Goal: Transaction & Acquisition: Download file/media

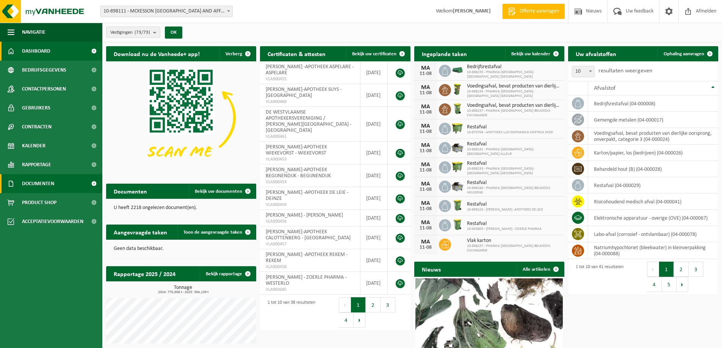
click at [47, 182] on span "Documenten" at bounding box center [38, 183] width 32 height 19
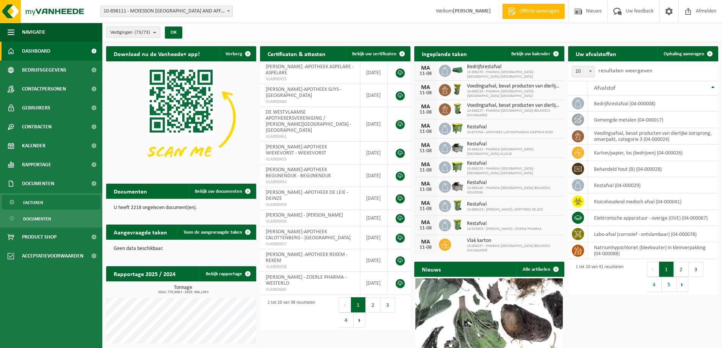
click at [42, 201] on span "Facturen" at bounding box center [33, 203] width 20 height 14
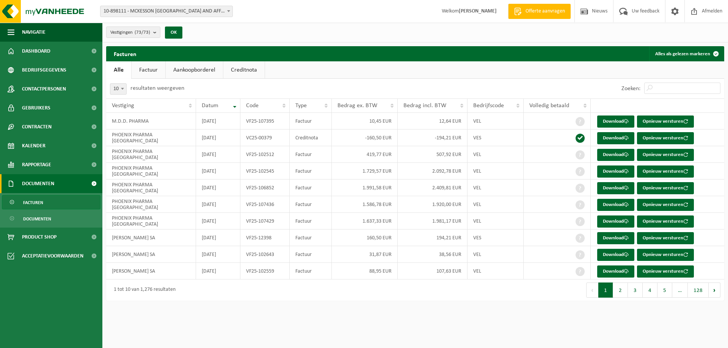
click at [198, 68] on link "Aankoopborderel" at bounding box center [194, 69] width 57 height 17
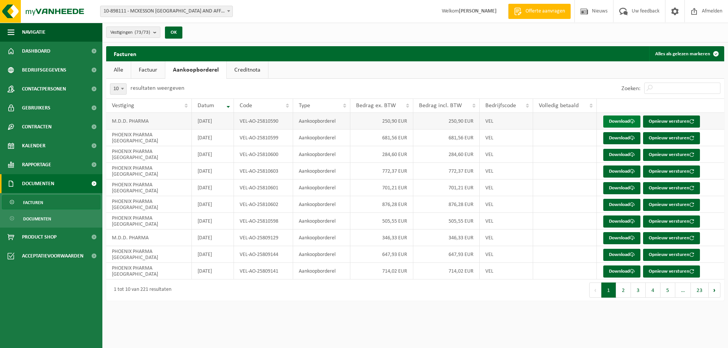
click at [624, 120] on link "Download" at bounding box center [621, 122] width 37 height 12
click at [628, 137] on link "Download" at bounding box center [621, 138] width 37 height 12
click at [621, 154] on link "Download" at bounding box center [621, 155] width 37 height 12
click at [624, 171] on link "Download" at bounding box center [621, 172] width 37 height 12
click at [623, 186] on link "Download" at bounding box center [621, 188] width 37 height 12
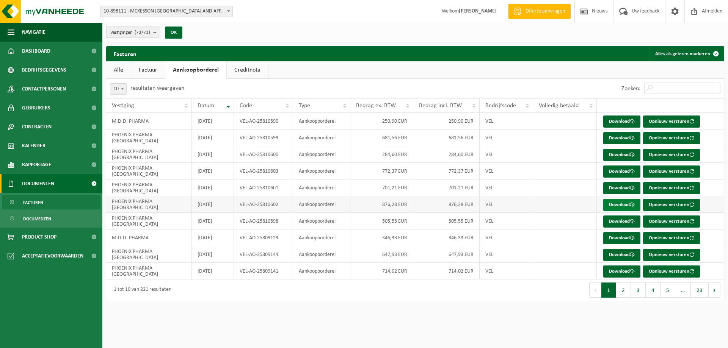
click at [619, 205] on link "Download" at bounding box center [621, 205] width 37 height 12
click at [619, 221] on link "Download" at bounding box center [621, 222] width 37 height 12
click at [49, 181] on span "Documenten" at bounding box center [38, 183] width 32 height 19
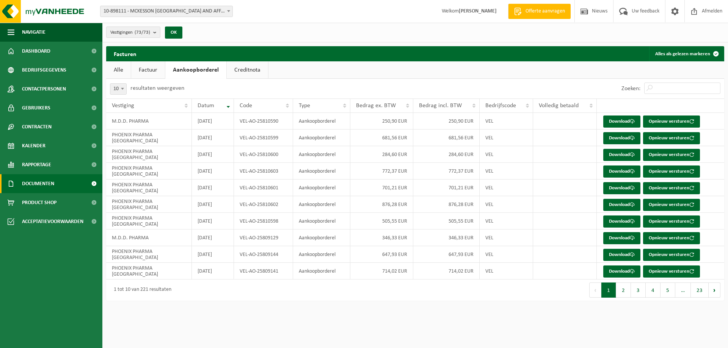
click at [52, 184] on span "Documenten" at bounding box center [38, 183] width 32 height 19
click at [46, 217] on span "Documenten" at bounding box center [37, 219] width 28 height 14
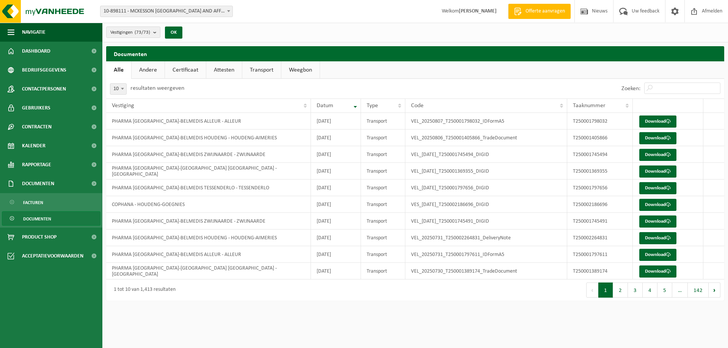
click at [224, 67] on link "Attesten" at bounding box center [224, 69] width 36 height 17
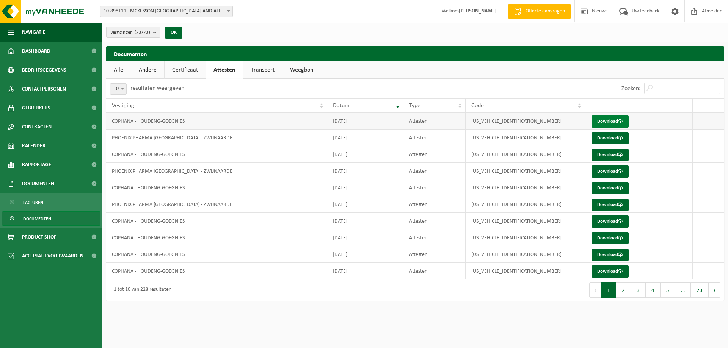
click at [614, 119] on link "Download" at bounding box center [610, 122] width 37 height 12
click at [613, 137] on link "Download" at bounding box center [610, 138] width 37 height 12
click at [610, 152] on link "Download" at bounding box center [610, 155] width 37 height 12
click at [610, 171] on link "Download" at bounding box center [610, 172] width 37 height 12
click at [611, 185] on link "Download" at bounding box center [610, 188] width 37 height 12
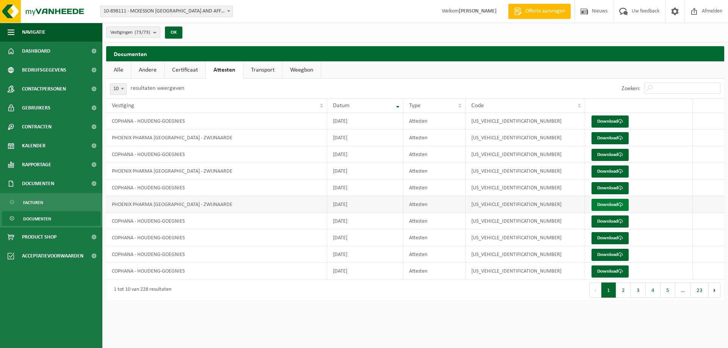
click at [601, 202] on link "Download" at bounding box center [610, 205] width 37 height 12
click at [605, 221] on link "Download" at bounding box center [610, 222] width 37 height 12
click at [714, 10] on span "Afmelden" at bounding box center [712, 11] width 24 height 22
